Goal: Navigation & Orientation: Find specific page/section

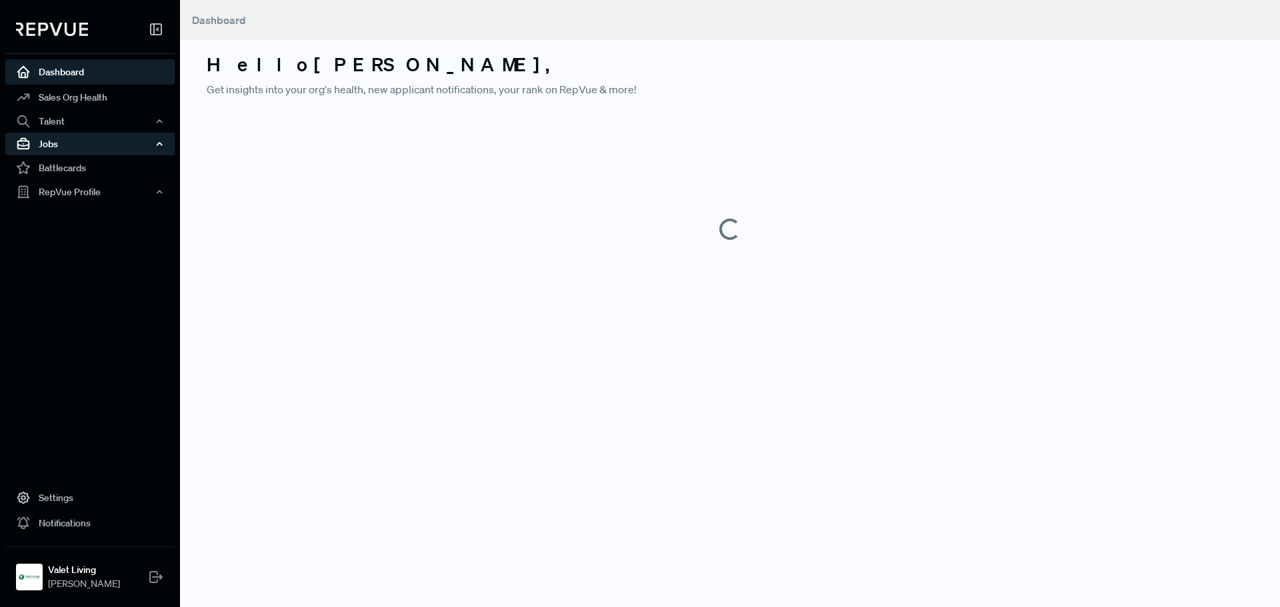
click at [68, 145] on div "Jobs" at bounding box center [89, 144] width 169 height 23
click at [73, 173] on link "Job Listings" at bounding box center [107, 169] width 169 height 21
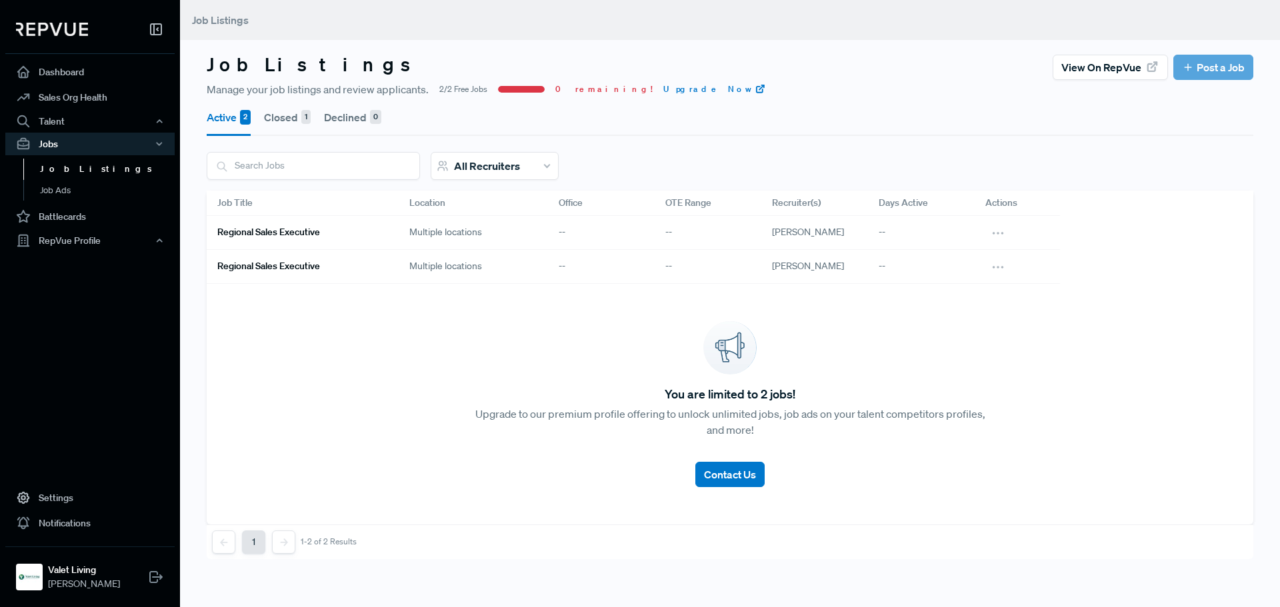
click at [344, 241] on link "Regional Sales Executive" at bounding box center [297, 232] width 160 height 23
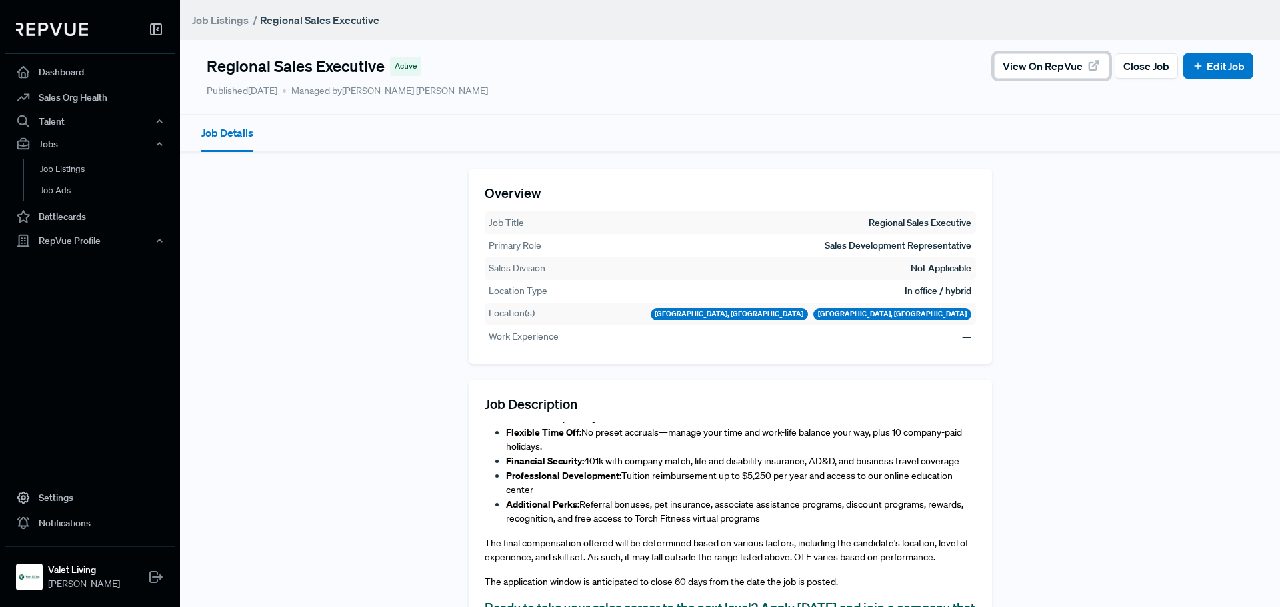
click at [1033, 71] on span "View on RepVue" at bounding box center [1042, 66] width 80 height 16
